Goal: Task Accomplishment & Management: Manage account settings

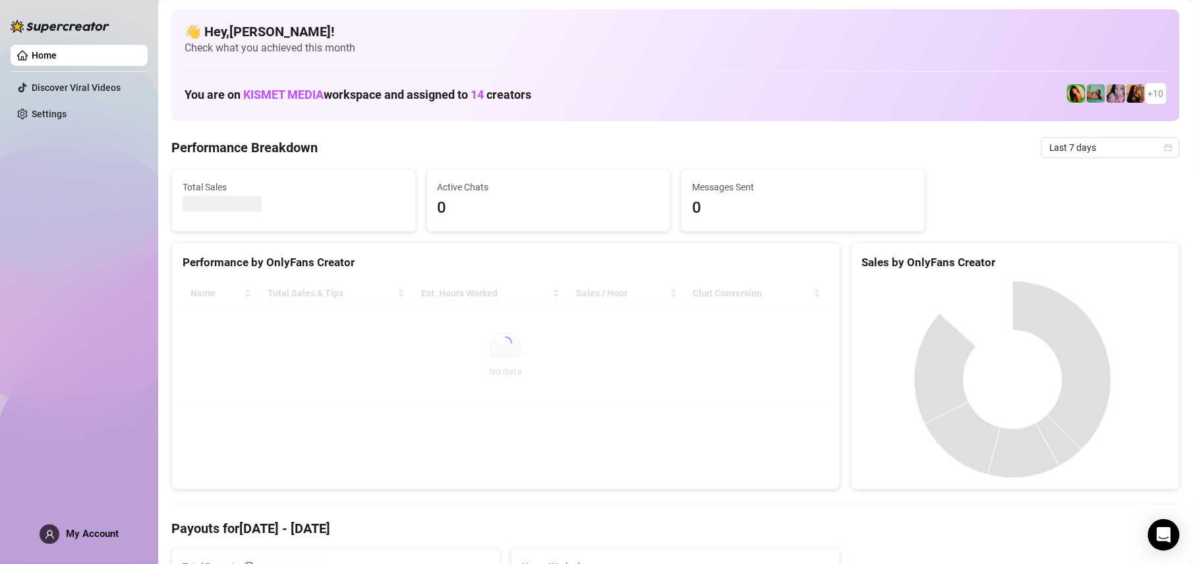
click at [41, 530] on span at bounding box center [50, 535] width 20 height 20
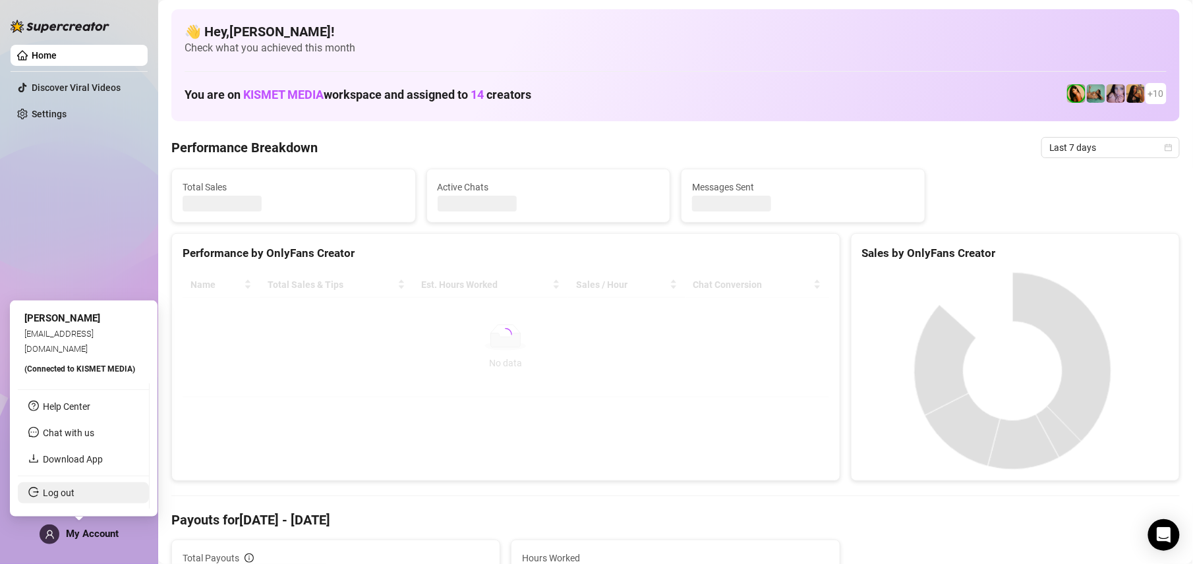
click at [67, 490] on link "Log out" at bounding box center [59, 493] width 32 height 11
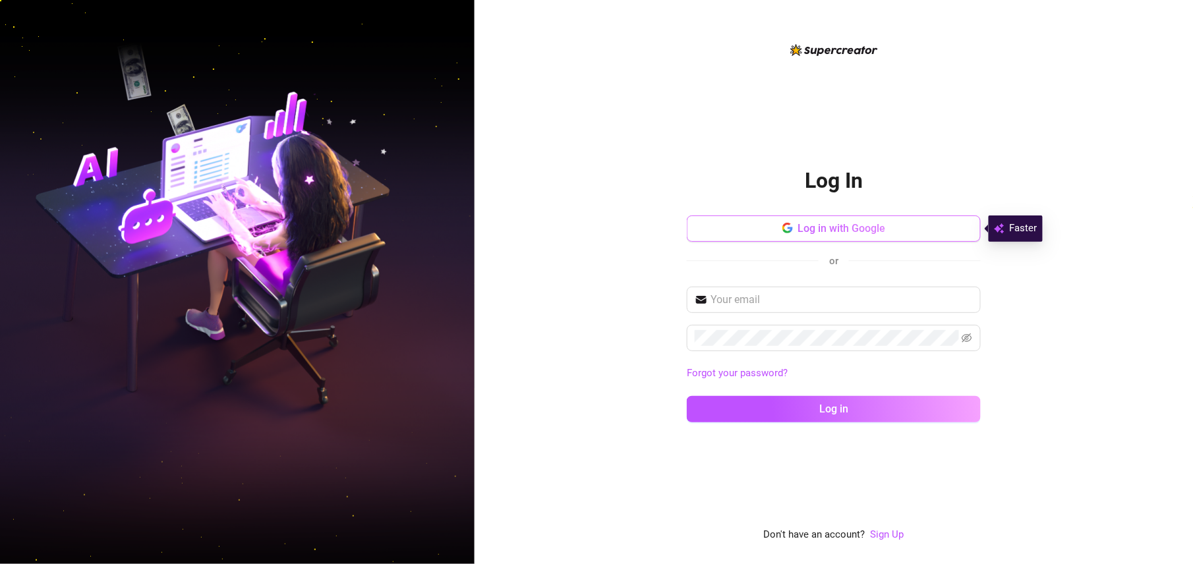
click at [847, 232] on span "Log in with Google" at bounding box center [842, 228] width 88 height 13
click at [316, 158] on img at bounding box center [237, 282] width 475 height 595
click at [831, 236] on button "Log in with Google" at bounding box center [834, 229] width 294 height 26
